Goal: Transaction & Acquisition: Purchase product/service

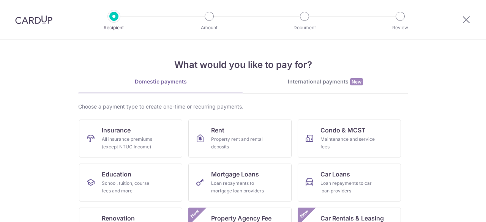
click at [250, 180] on div "Loan repayments to mortgage loan providers" at bounding box center [238, 187] width 55 height 15
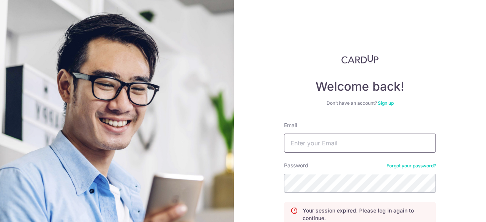
click at [325, 151] on input "Email" at bounding box center [360, 143] width 152 height 19
type input "[EMAIL_ADDRESS][PERSON_NAME][DOMAIN_NAME]"
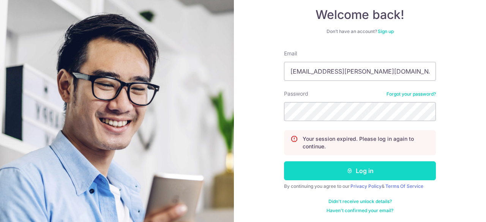
click at [368, 174] on button "Log in" at bounding box center [360, 170] width 152 height 19
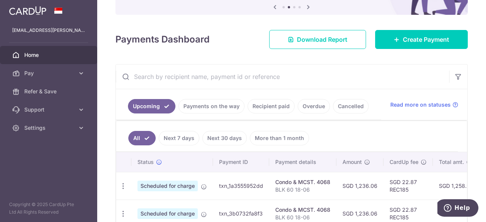
scroll to position [81, 0]
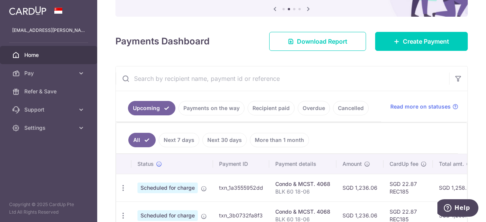
click at [262, 108] on link "Recipient paid" at bounding box center [271, 108] width 47 height 14
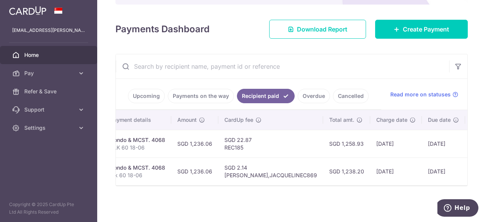
scroll to position [0, 186]
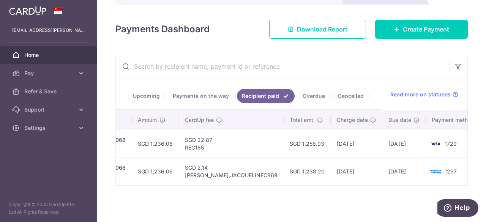
drag, startPoint x: 351, startPoint y: 179, endPoint x: 349, endPoint y: 183, distance: 4.9
click at [349, 183] on div "Status Payment ID Payment details Amount CardUp fee Total amt. Charge date Due …" at bounding box center [292, 147] width 352 height 75
click at [428, 171] on img at bounding box center [435, 171] width 15 height 9
click at [408, 200] on div "× Pause Schedule Pause all future payments in this series Pause just this one p…" at bounding box center [291, 111] width 389 height 222
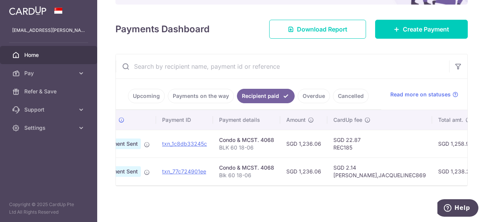
scroll to position [0, 0]
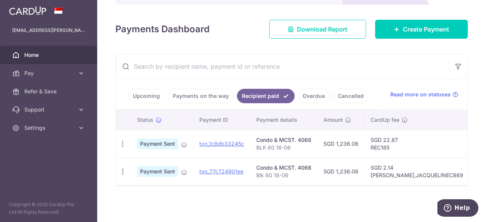
click at [226, 93] on link "Payments on the way" at bounding box center [201, 96] width 66 height 14
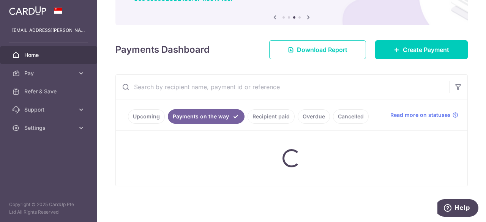
scroll to position [95, 0]
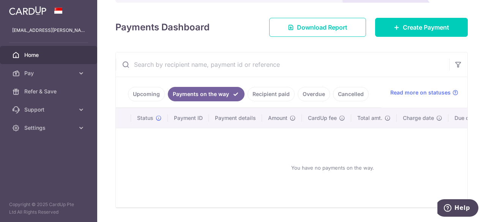
click at [253, 92] on link "Recipient paid" at bounding box center [271, 94] width 47 height 14
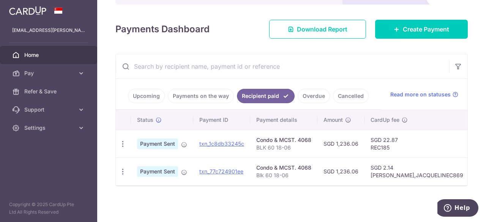
click at [311, 93] on link "Overdue" at bounding box center [314, 96] width 32 height 14
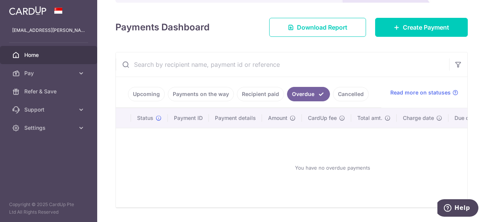
click at [276, 94] on link "Recipient paid" at bounding box center [260, 94] width 47 height 14
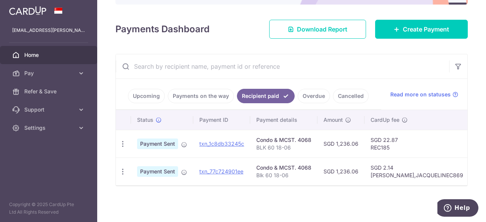
scroll to position [0, 0]
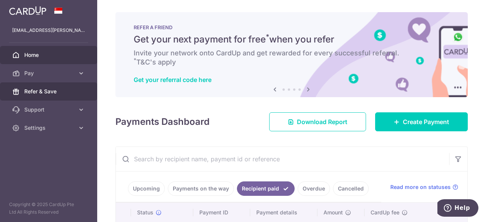
click at [58, 95] on link "Refer & Save" at bounding box center [48, 91] width 97 height 18
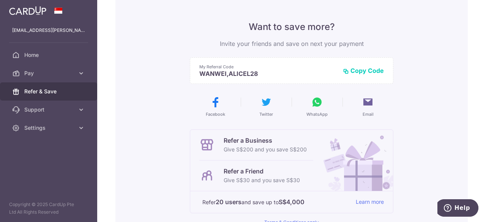
scroll to position [52, 0]
click at [302, 148] on p "Give S$200 and you save S$200" at bounding box center [265, 149] width 83 height 9
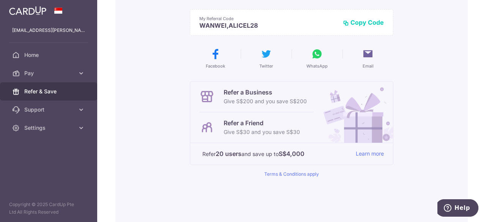
scroll to position [101, 0]
click at [377, 155] on link "Learn more" at bounding box center [370, 153] width 28 height 9
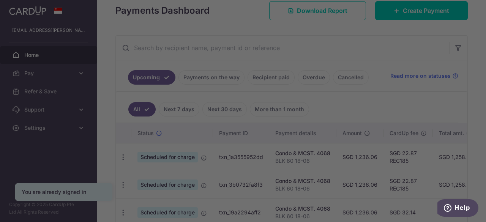
scroll to position [112, 0]
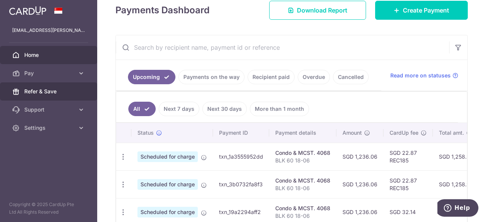
click at [68, 85] on link "Refer & Save" at bounding box center [48, 91] width 97 height 18
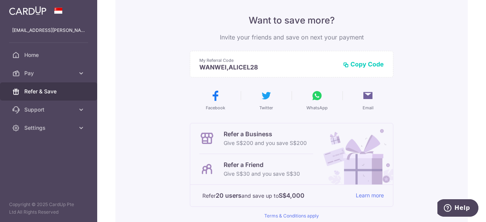
scroll to position [59, 0]
click at [340, 148] on img at bounding box center [354, 153] width 77 height 61
click at [235, 125] on div "Refer a Business Give S$200 and you save S$200" at bounding box center [256, 138] width 114 height 30
click at [290, 214] on link "Terms & Conditions apply" at bounding box center [291, 216] width 55 height 6
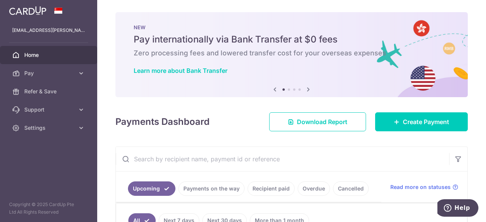
click at [306, 88] on icon at bounding box center [308, 89] width 9 height 9
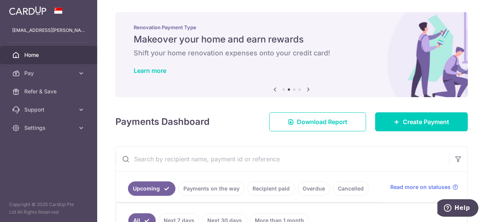
click at [306, 88] on icon at bounding box center [308, 89] width 9 height 9
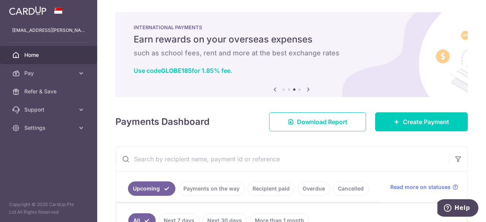
click at [306, 88] on icon at bounding box center [308, 89] width 9 height 9
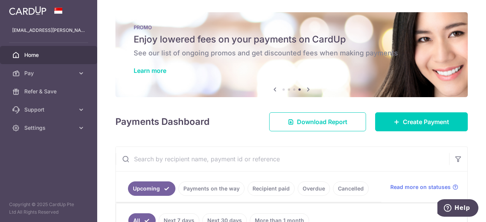
click at [306, 88] on icon at bounding box center [308, 89] width 9 height 9
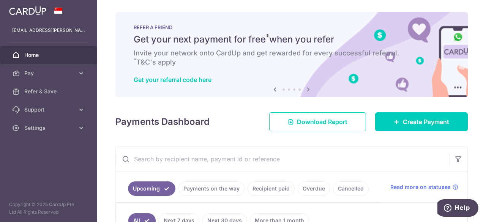
click at [306, 88] on icon at bounding box center [308, 89] width 9 height 9
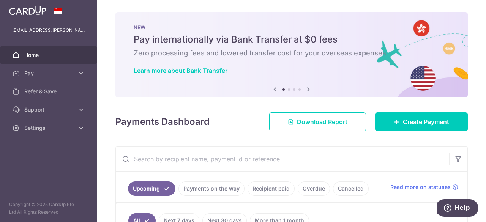
click at [306, 88] on icon at bounding box center [308, 89] width 9 height 9
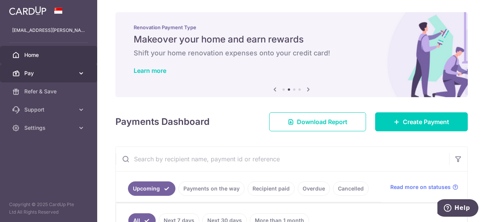
click at [41, 81] on link "Pay" at bounding box center [48, 73] width 97 height 18
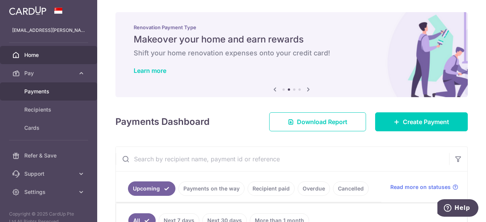
click at [41, 86] on link "Payments" at bounding box center [48, 91] width 97 height 18
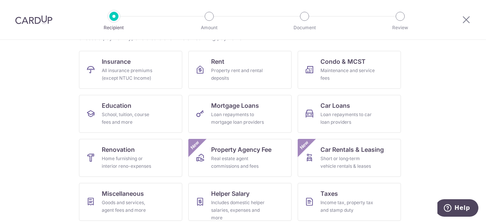
scroll to position [68, 0]
click at [139, 58] on link "Insurance All insurance premiums (except NTUC Income)" at bounding box center [130, 70] width 103 height 38
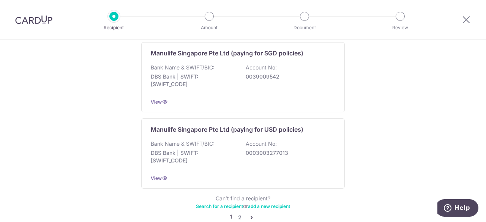
scroll to position [807, 0]
